Goal: Communication & Community: Answer question/provide support

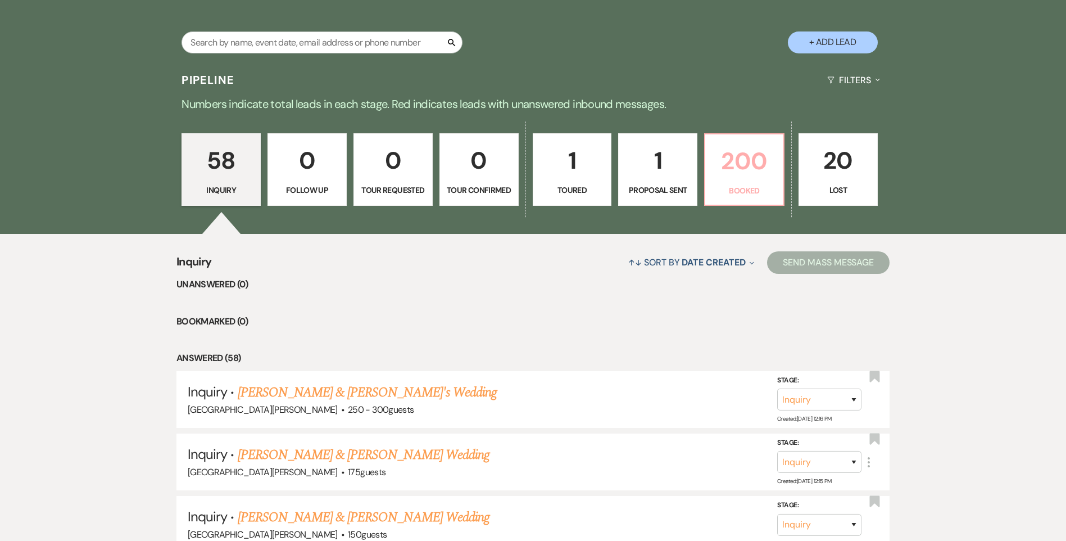
click at [732, 175] on p "200" at bounding box center [744, 161] width 65 height 38
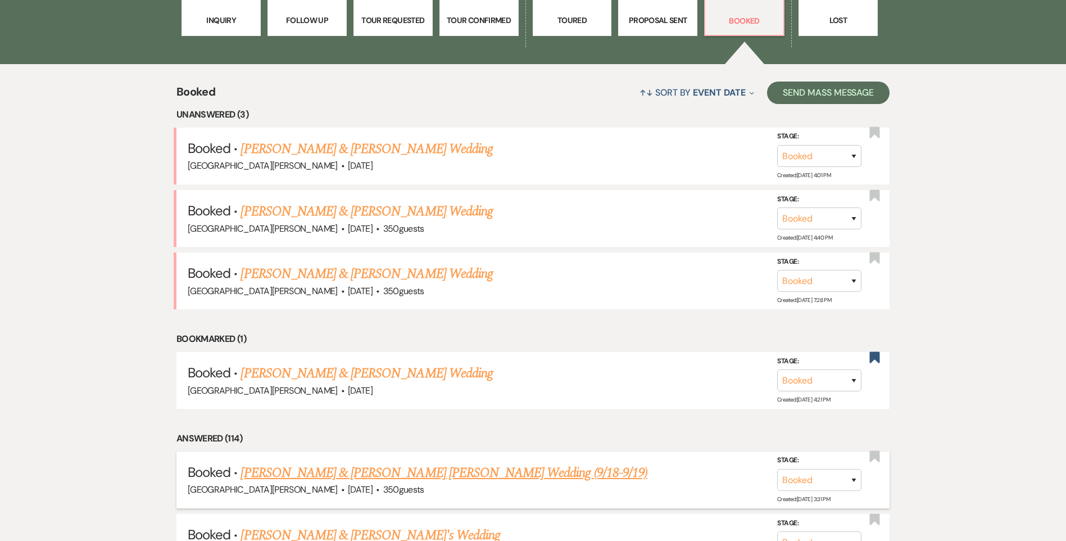
scroll to position [506, 0]
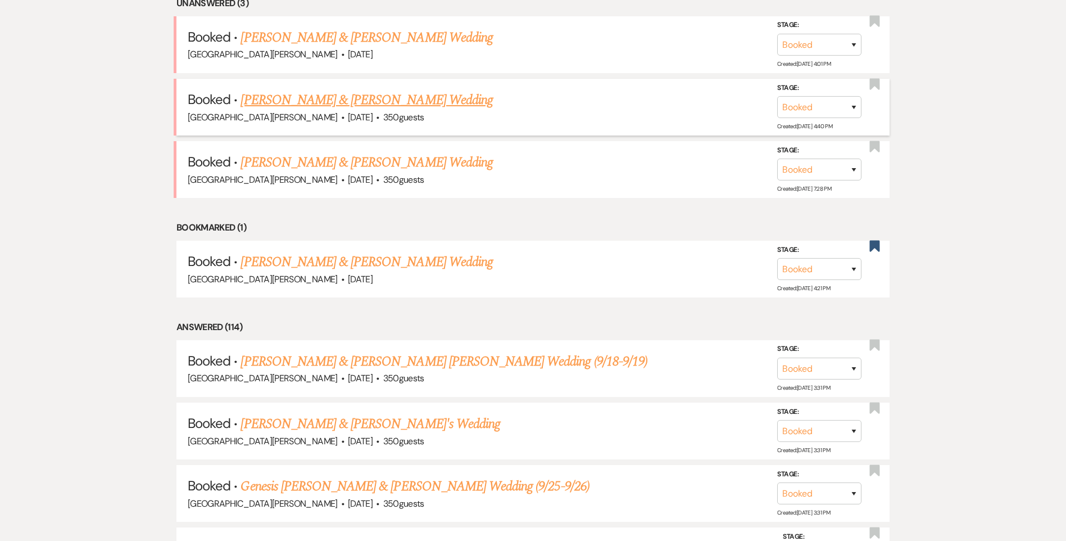
click at [367, 104] on link "[PERSON_NAME] & [PERSON_NAME] Wedding" at bounding box center [367, 100] width 252 height 20
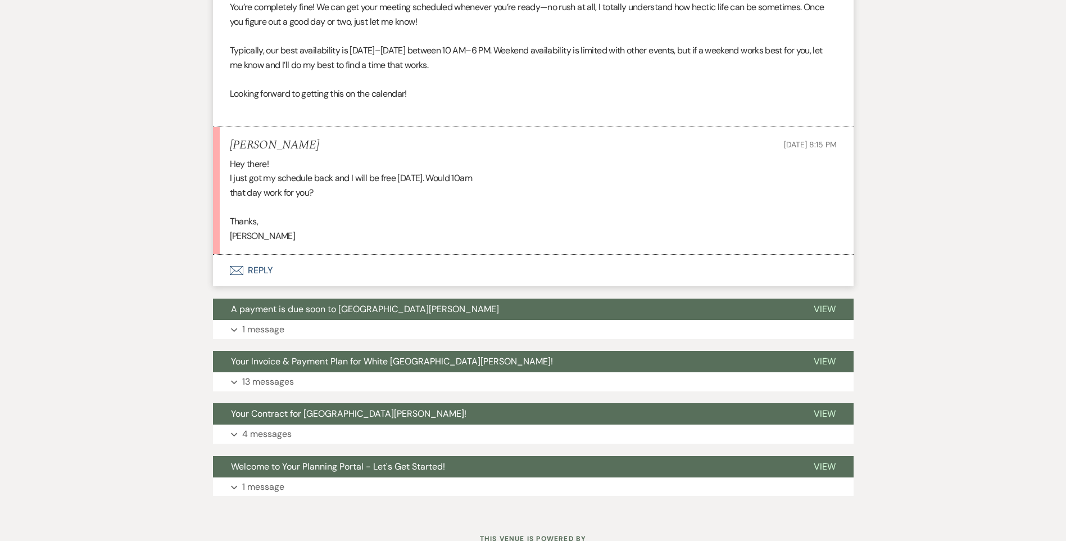
scroll to position [787, 0]
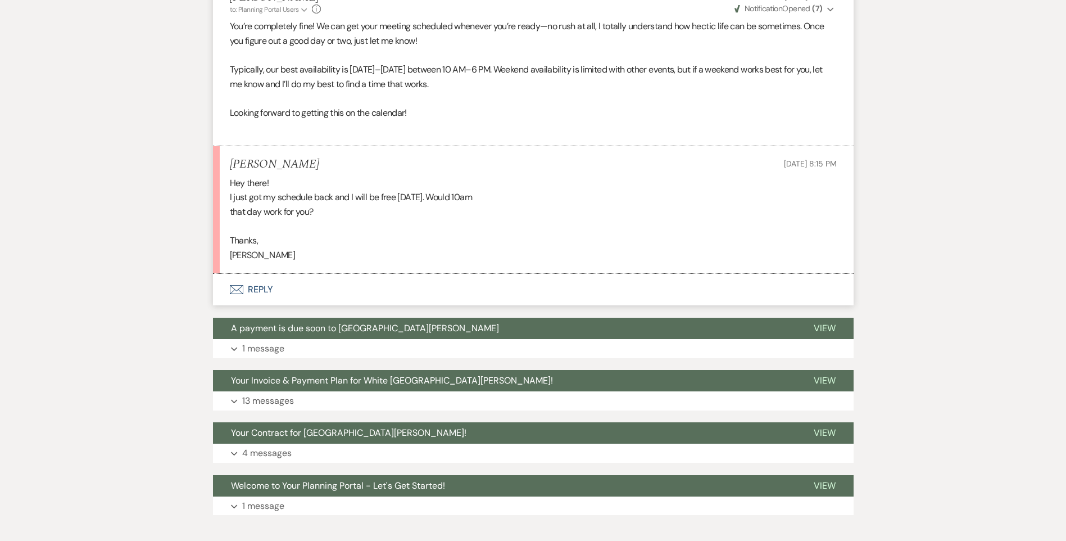
click at [265, 286] on button "Envelope Reply" at bounding box center [533, 289] width 641 height 31
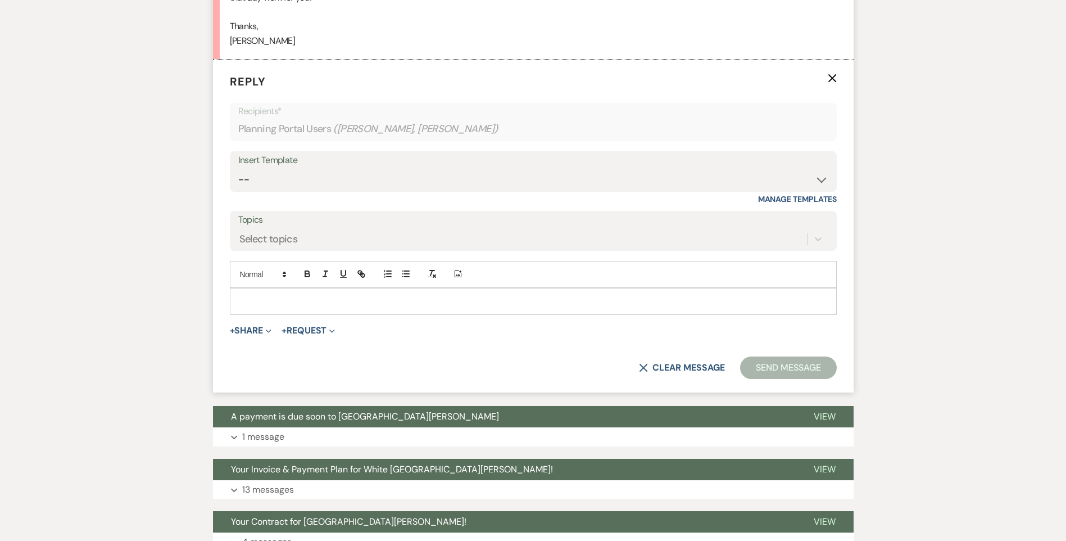
scroll to position [1019, 0]
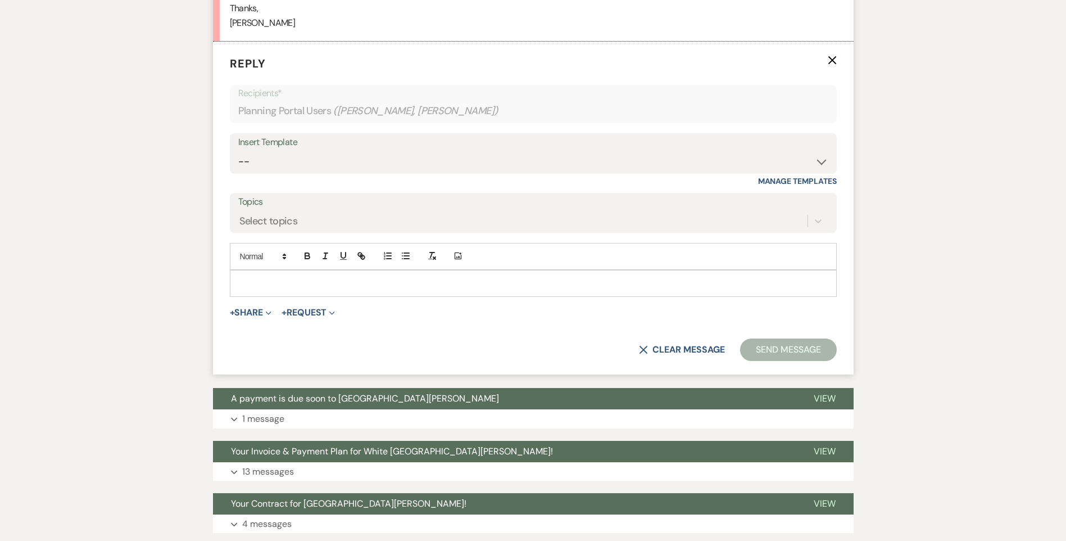
click at [357, 275] on div at bounding box center [533, 283] width 606 height 26
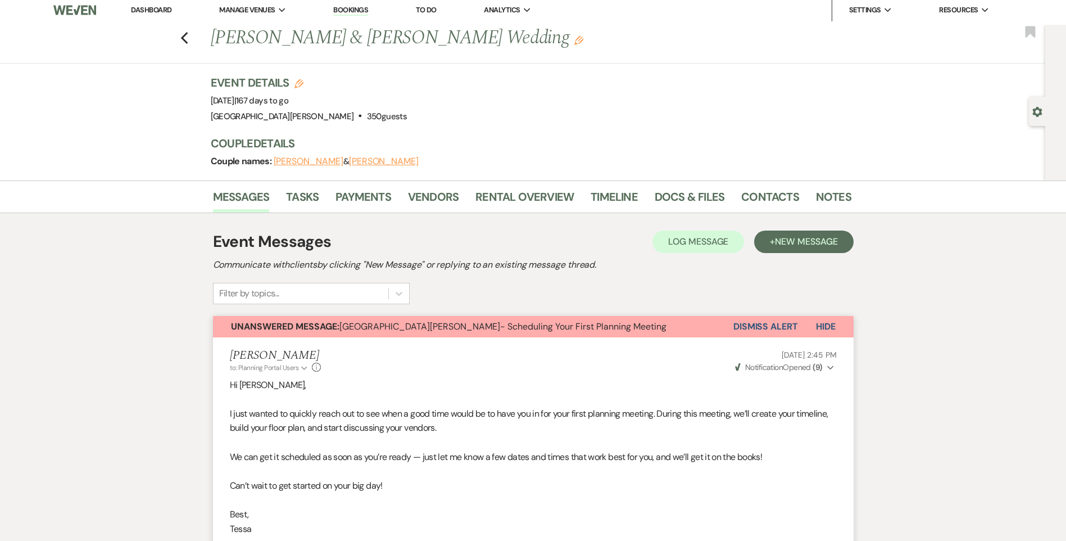
scroll to position [0, 0]
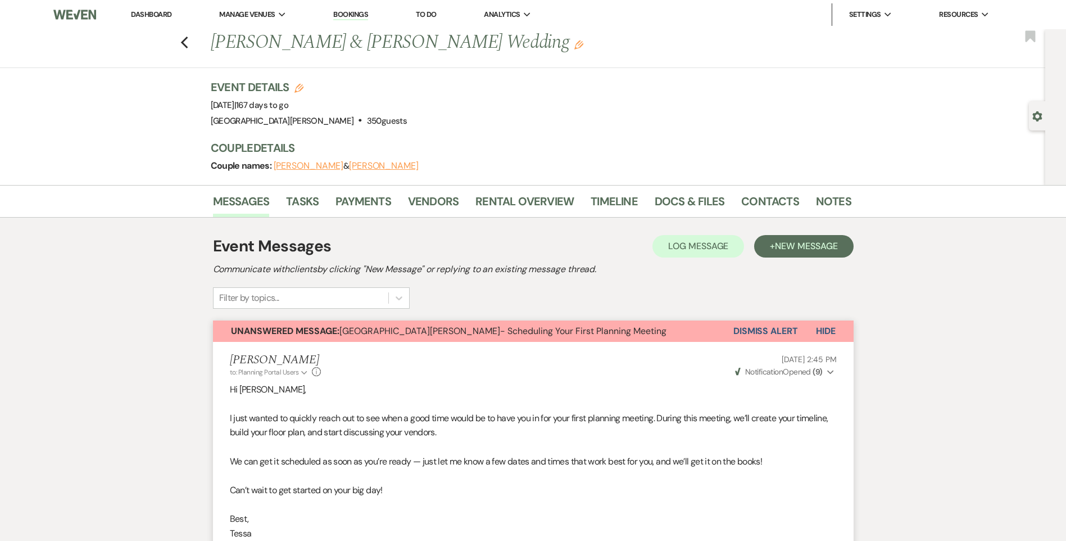
click at [1039, 113] on icon "Gear" at bounding box center [1037, 116] width 10 height 10
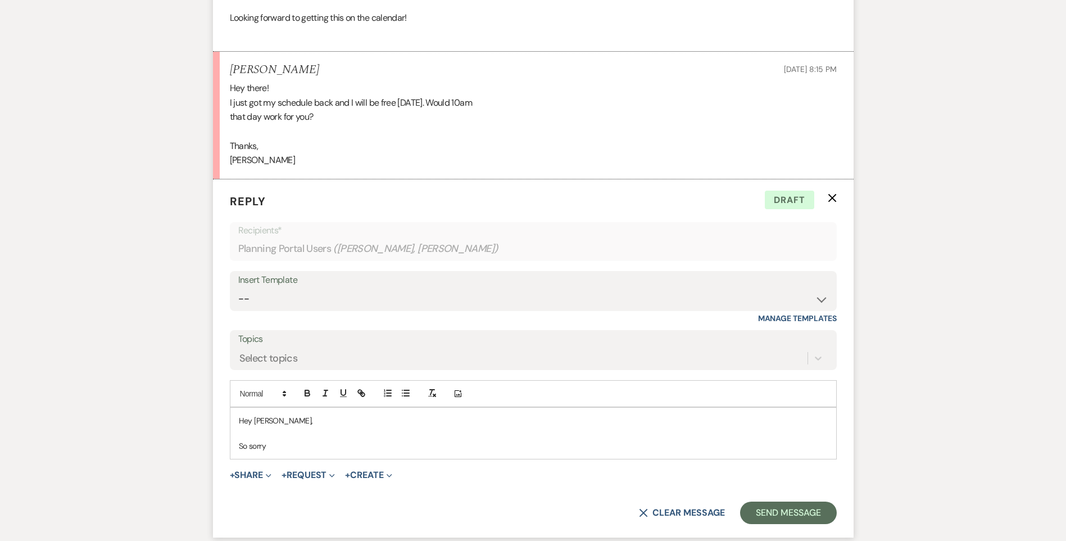
scroll to position [1236, 0]
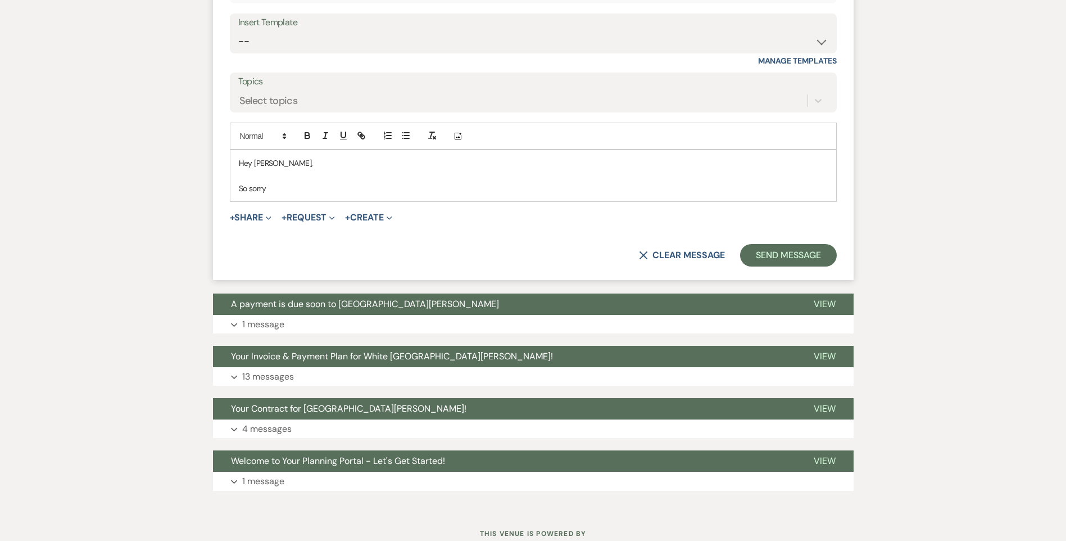
click at [287, 185] on p "So sorry" at bounding box center [533, 188] width 589 height 12
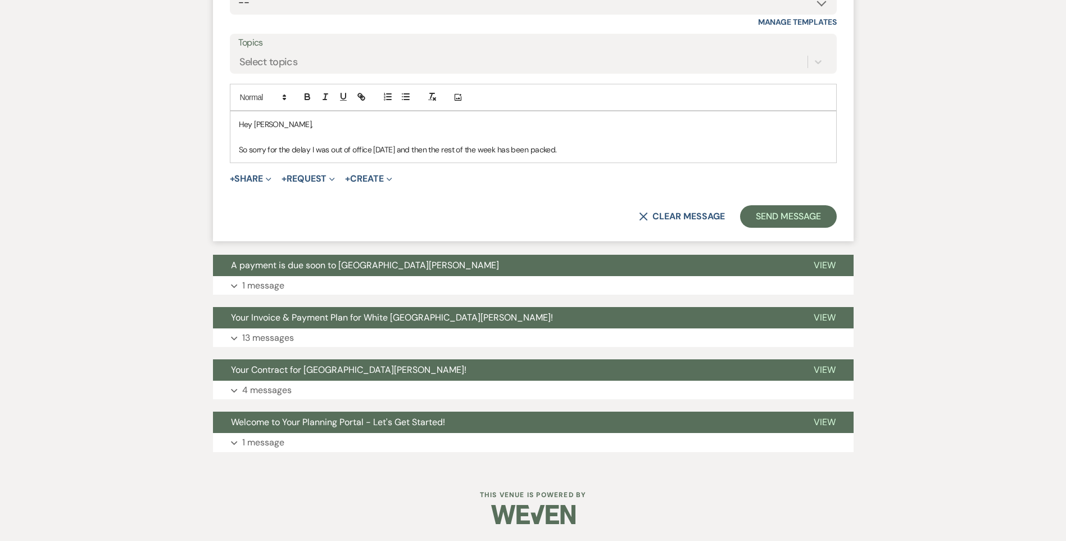
scroll to position [1219, 0]
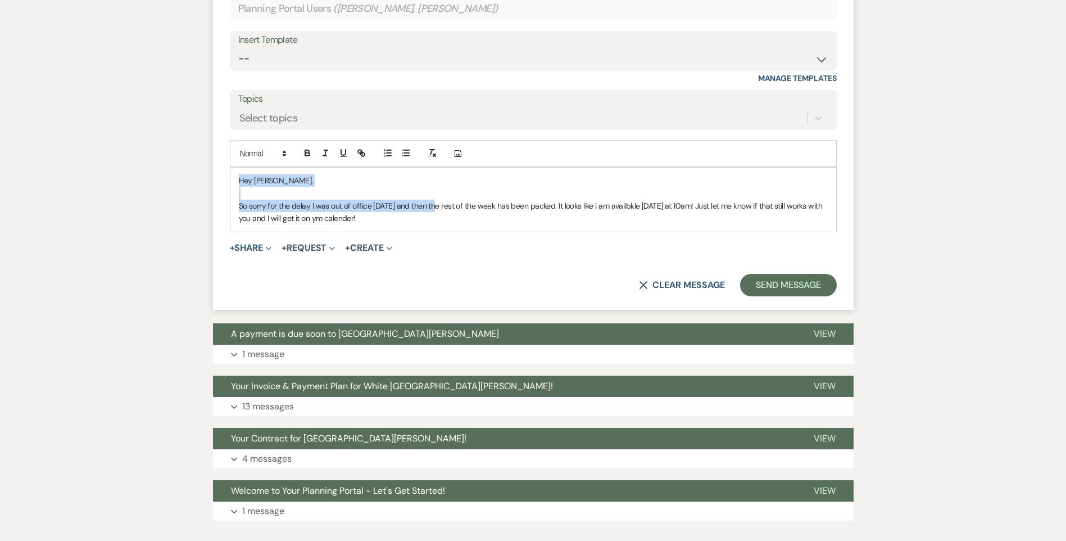
drag, startPoint x: 430, startPoint y: 216, endPoint x: 212, endPoint y: 176, distance: 221.2
click at [213, 176] on form "Reply X Saving draft... Recipients* Planning Portal Users ( [PERSON_NAME], [PER…" at bounding box center [533, 124] width 641 height 370
click at [430, 214] on p "So sorry for the delay I was out of office [DATE] and then the rest of the week…" at bounding box center [533, 211] width 589 height 25
drag, startPoint x: 397, startPoint y: 213, endPoint x: 232, endPoint y: 178, distance: 168.3
click at [232, 178] on div "Hey [PERSON_NAME], So sorry for the delay I was out of office [DATE] and then t…" at bounding box center [533, 199] width 606 height 64
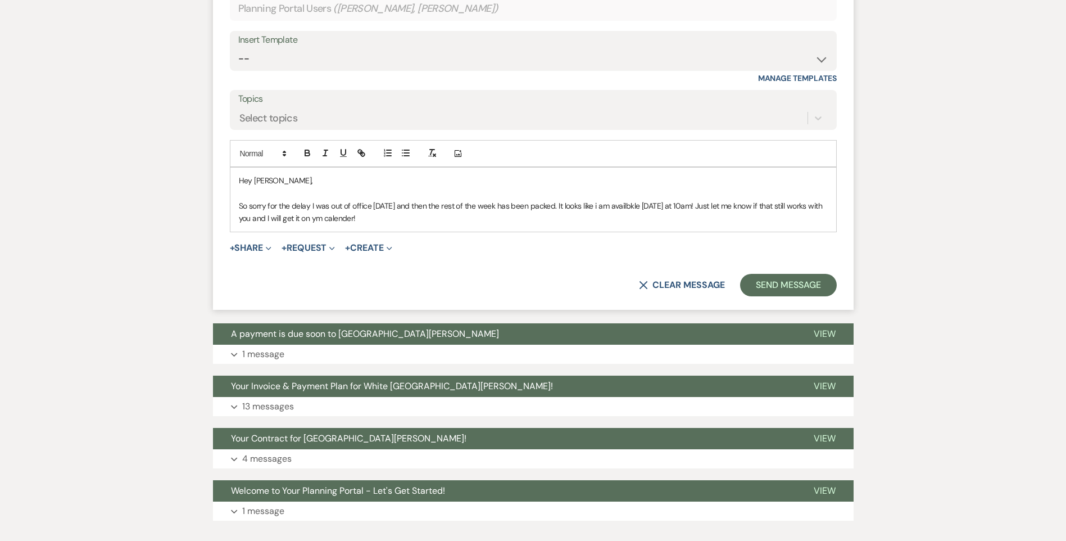
copy div "Hey [PERSON_NAME], So sorry for the delay I was out of office [DATE] and then t…"
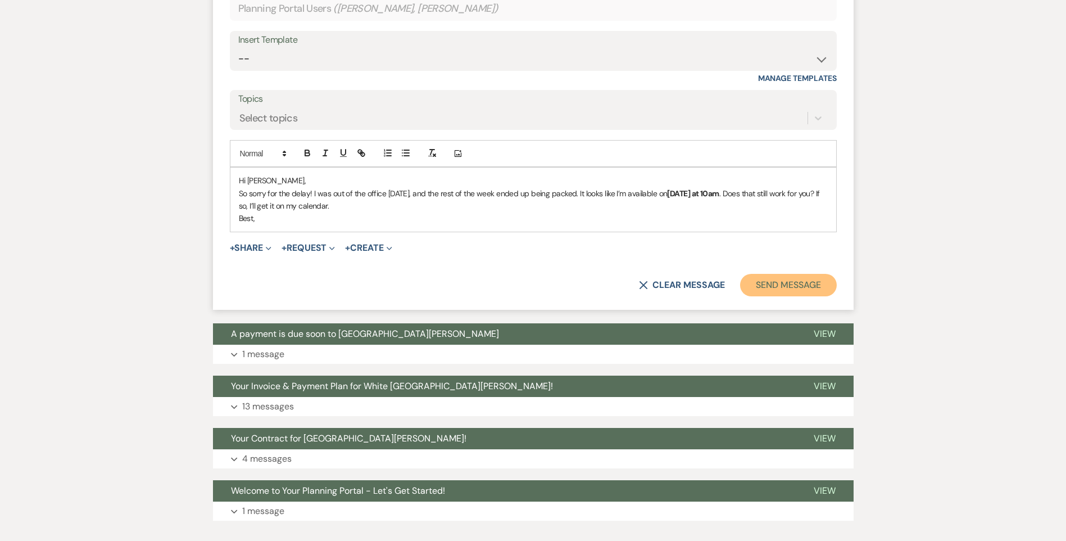
click at [765, 289] on button "Send Message" at bounding box center [788, 285] width 96 height 22
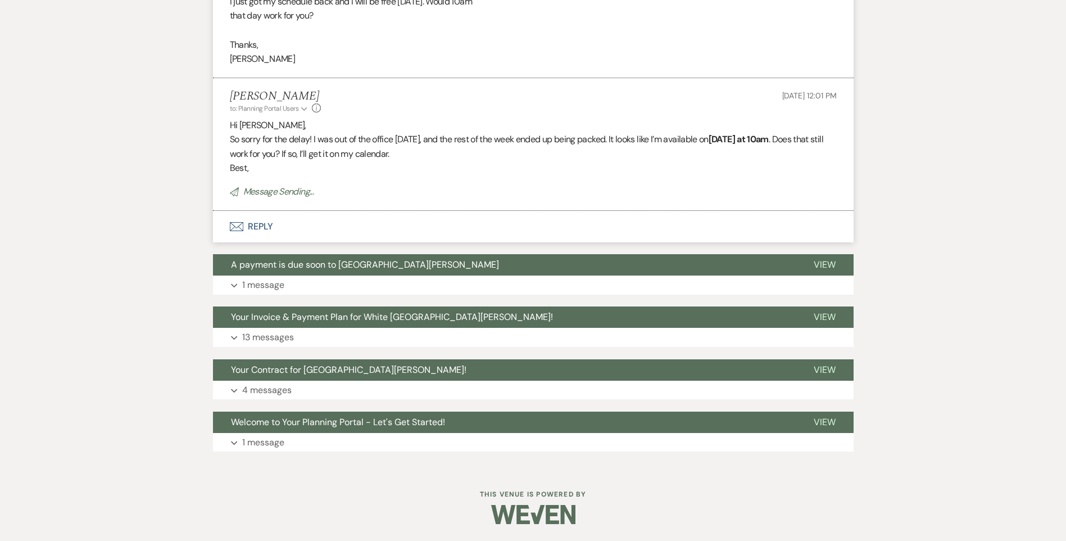
scroll to position [1080, 0]
